Goal: Task Accomplishment & Management: Manage account settings

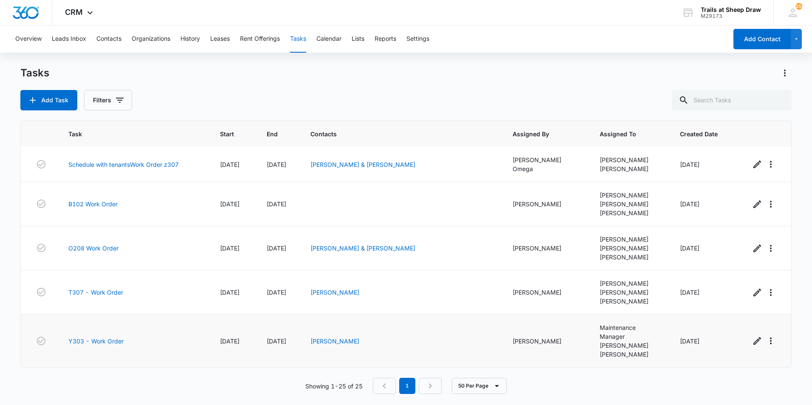
scroll to position [1071, 0]
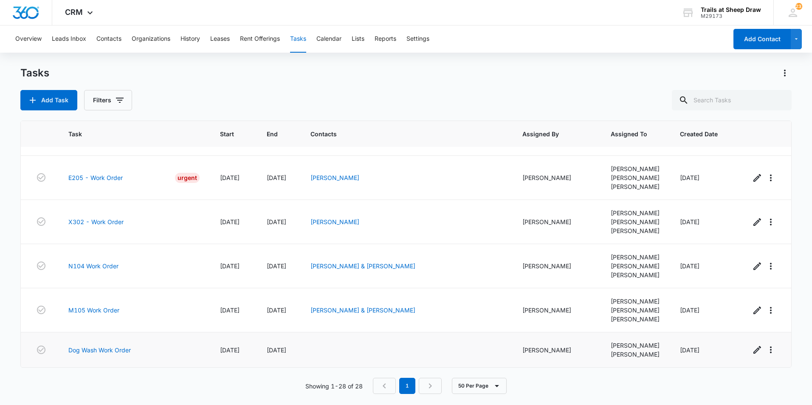
scroll to position [1213, 0]
click at [108, 262] on link "N104 Work Order" at bounding box center [93, 266] width 50 height 9
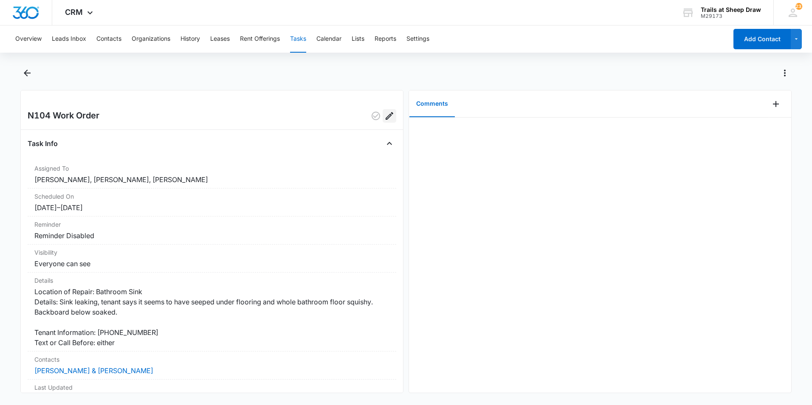
click at [384, 113] on icon "Edit" at bounding box center [389, 116] width 10 height 10
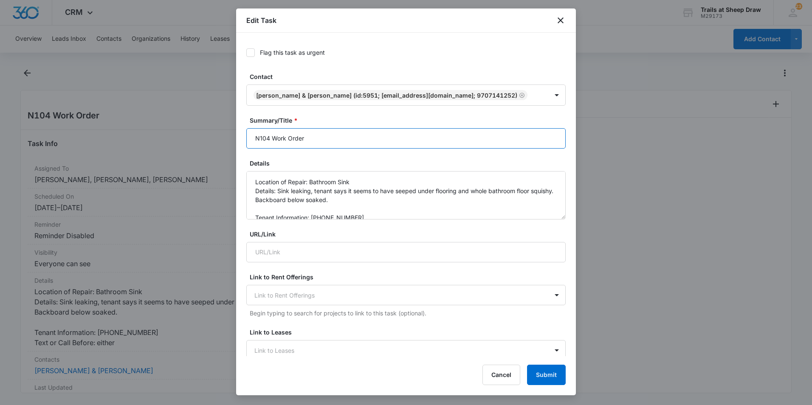
click at [254, 138] on input "N104 Work Order" at bounding box center [405, 138] width 319 height 20
type input "rtc N104 Work Order"
click at [533, 380] on button "Submit" at bounding box center [546, 375] width 39 height 20
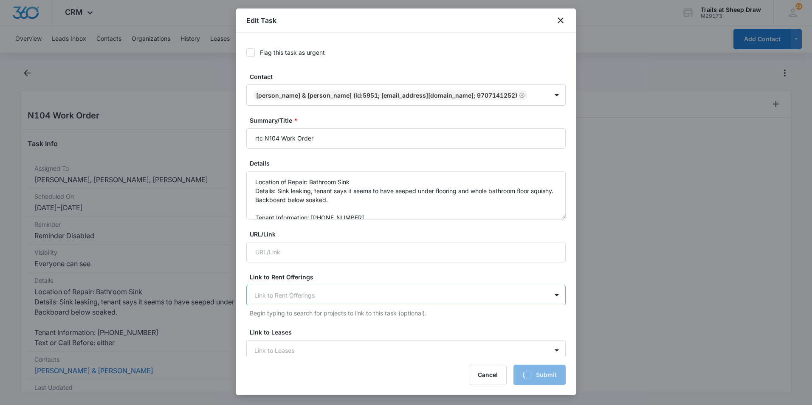
scroll to position [42, 0]
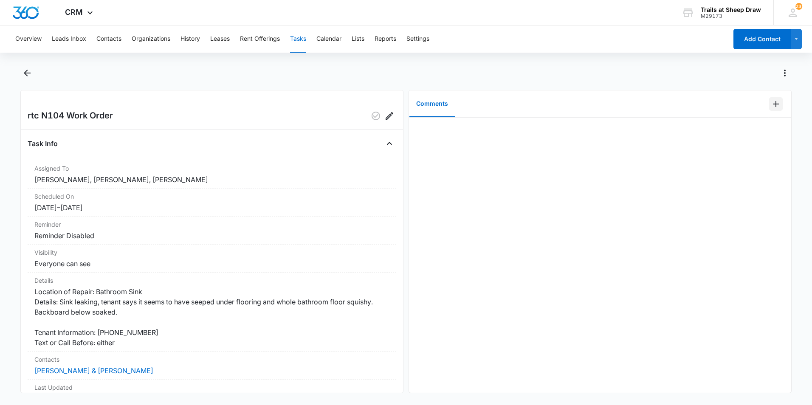
click at [772, 103] on icon "Add Comment" at bounding box center [776, 104] width 10 height 10
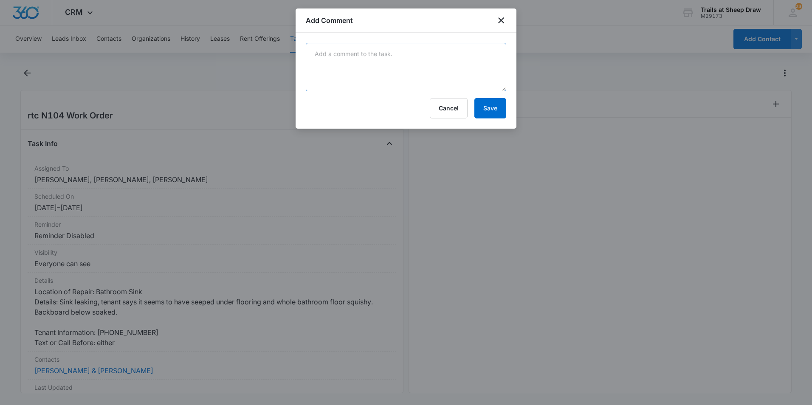
click at [450, 71] on textarea at bounding box center [406, 67] width 200 height 48
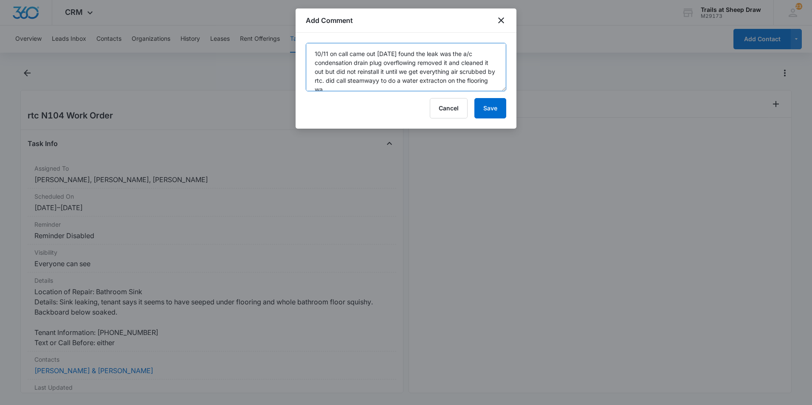
scroll to position [2, 0]
click at [429, 90] on textarea "10/11 on call came out Saturday found the leak was the a/c condensation drain p…" at bounding box center [406, 67] width 200 height 48
type textarea "10/11 on call came out Saturday found the leak was the a/c condensation drain p…"
click at [503, 112] on button "Save" at bounding box center [490, 108] width 32 height 20
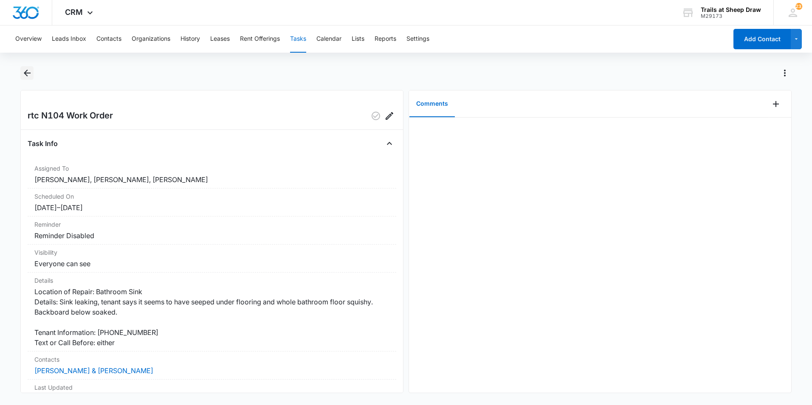
click at [26, 75] on icon "Back" at bounding box center [27, 73] width 7 height 7
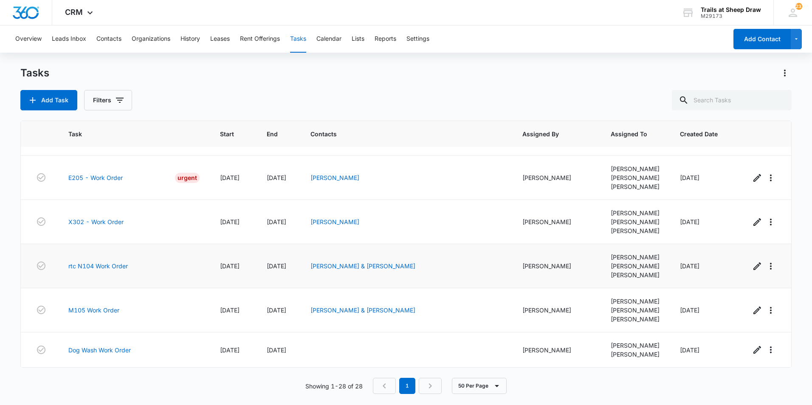
scroll to position [1213, 0]
click at [98, 306] on link "M105 Work Order" at bounding box center [93, 310] width 51 height 9
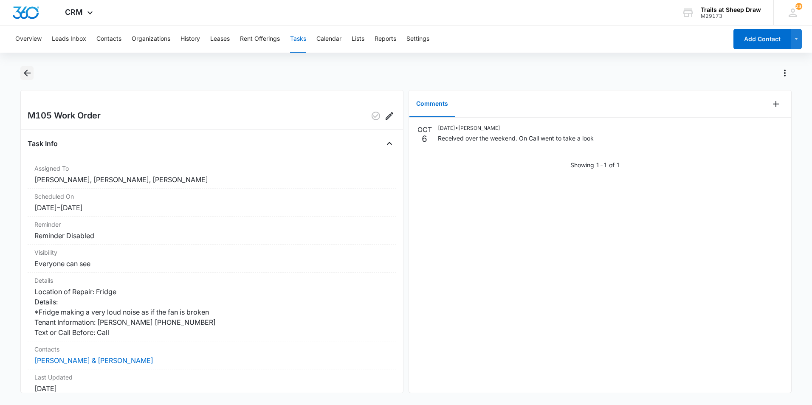
click at [29, 76] on icon "Back" at bounding box center [27, 73] width 10 height 10
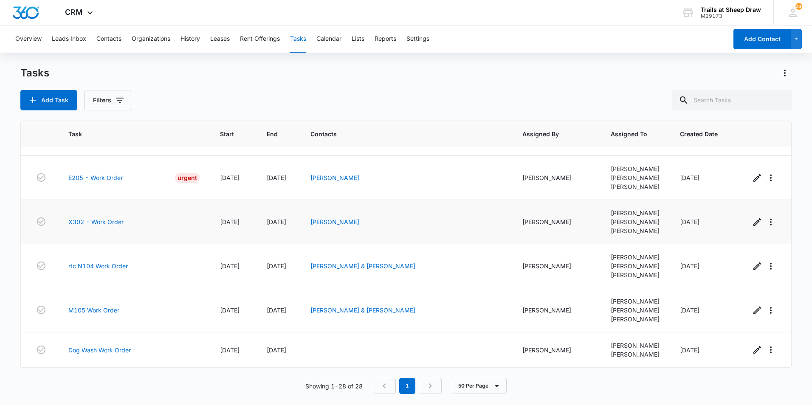
scroll to position [1213, 0]
click at [110, 350] on link "Dog Wash Work Order" at bounding box center [99, 350] width 62 height 9
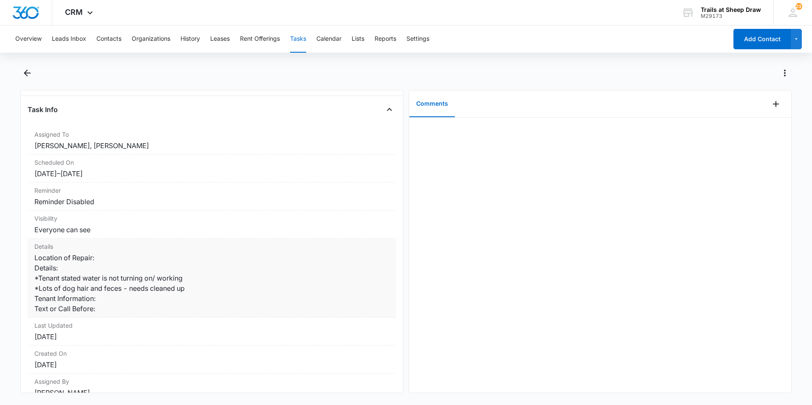
scroll to position [73, 0]
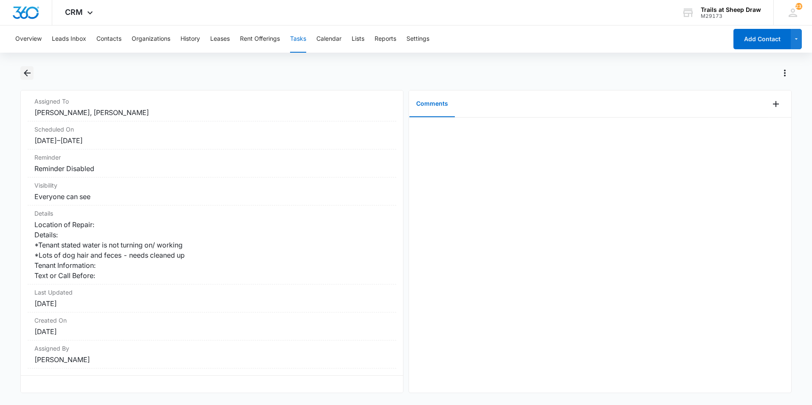
click at [29, 75] on icon "Back" at bounding box center [27, 73] width 10 height 10
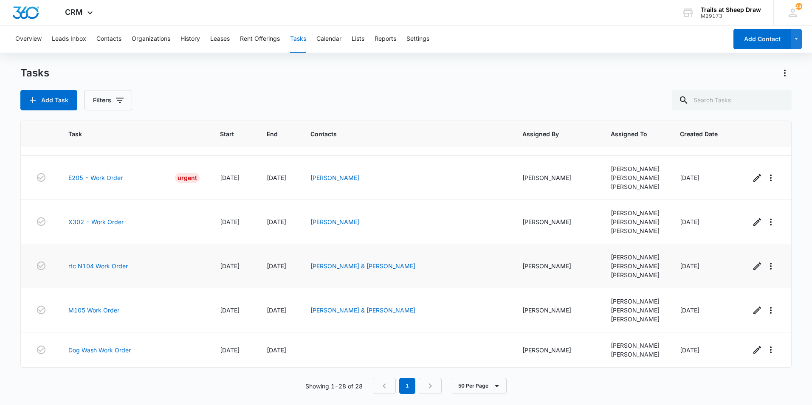
scroll to position [1213, 0]
